Goal: Find specific page/section: Find specific page/section

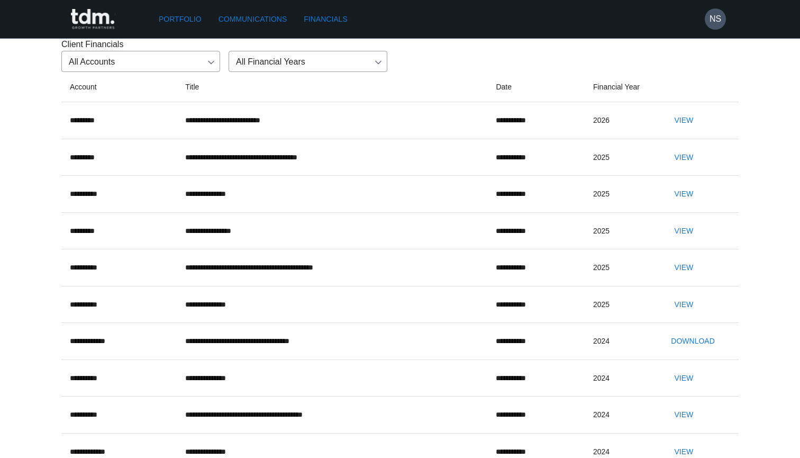
click at [688, 130] on button "View" at bounding box center [684, 121] width 34 height 20
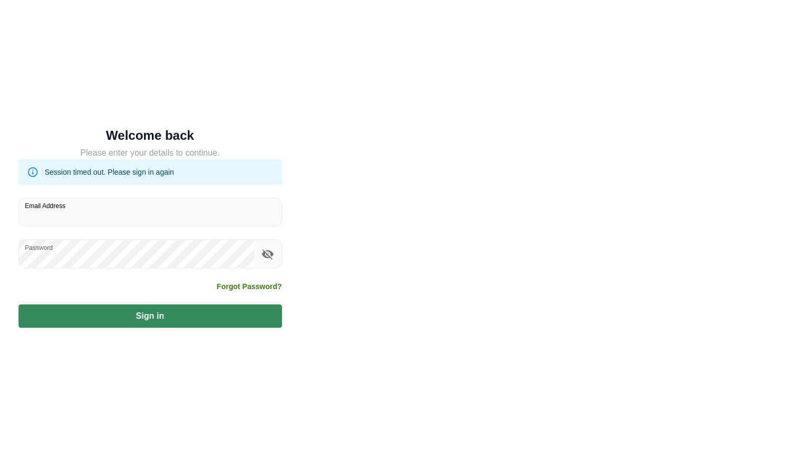
type input "**********"
click at [150, 317] on button "Sign in" at bounding box center [151, 315] width 264 height 23
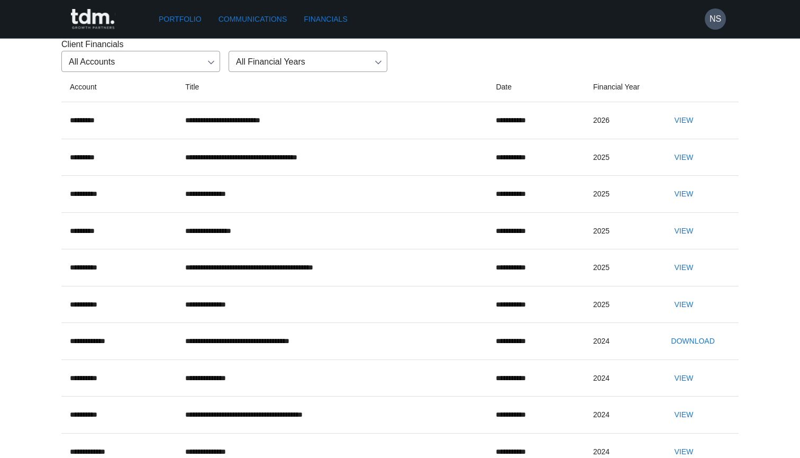
click at [694, 130] on button "View" at bounding box center [684, 121] width 34 height 20
click at [687, 130] on button "View" at bounding box center [684, 121] width 34 height 20
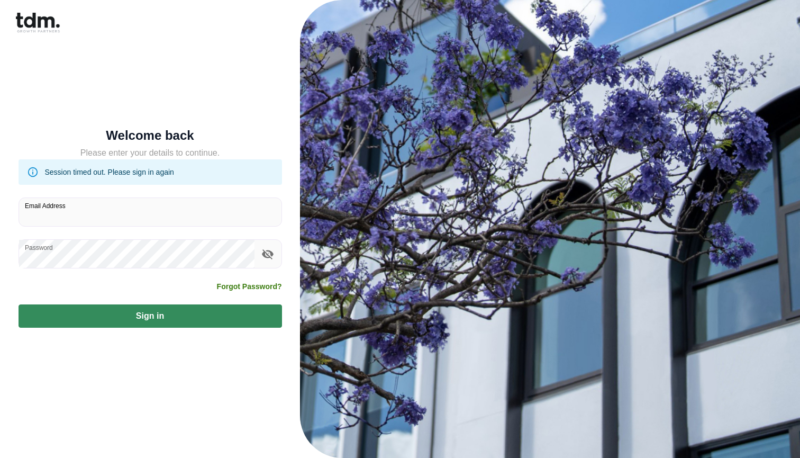
type input "**********"
click at [150, 317] on button "Sign in" at bounding box center [151, 315] width 264 height 23
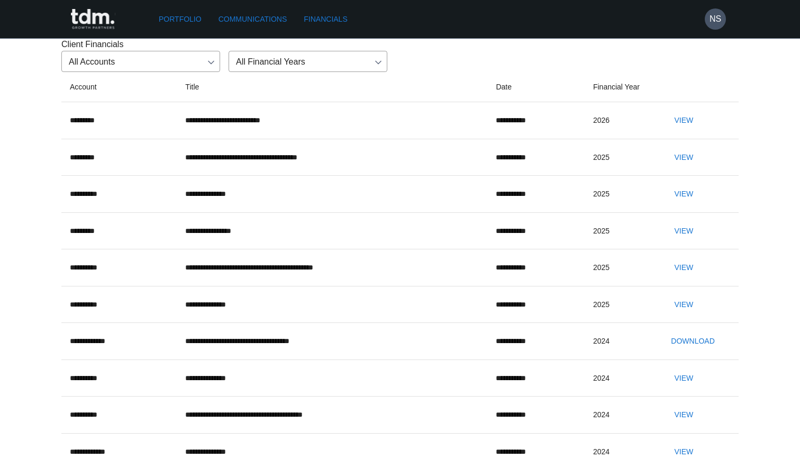
click at [695, 130] on button "View" at bounding box center [684, 121] width 34 height 20
click at [701, 130] on button "View" at bounding box center [684, 121] width 34 height 20
click at [694, 241] on button "View" at bounding box center [684, 231] width 34 height 20
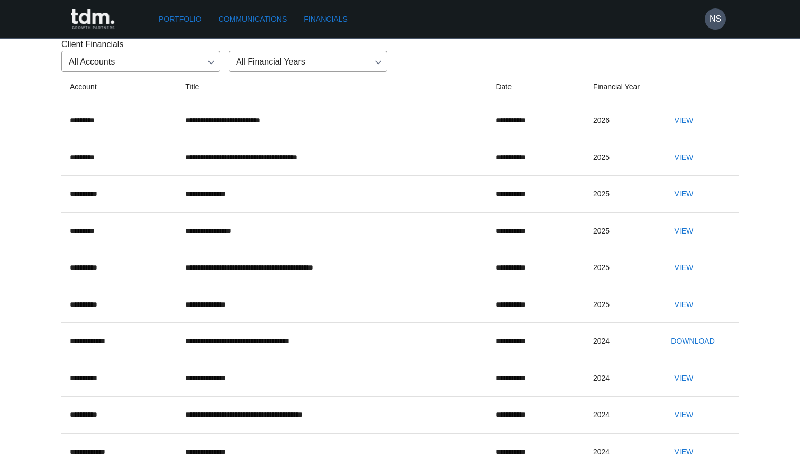
click at [695, 130] on button "View" at bounding box center [684, 121] width 34 height 20
click at [692, 241] on button "View" at bounding box center [684, 231] width 34 height 20
click at [690, 241] on button "View" at bounding box center [684, 231] width 34 height 20
